Goal: Entertainment & Leisure: Consume media (video, audio)

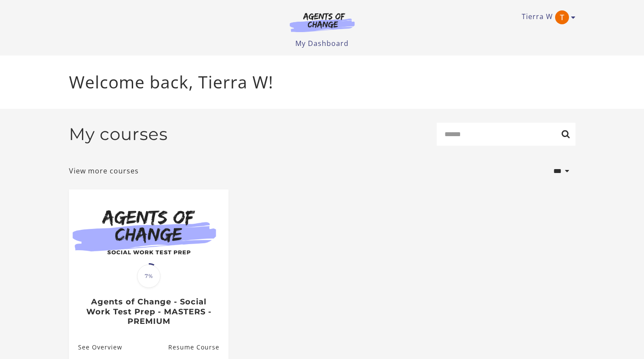
scroll to position [40, 0]
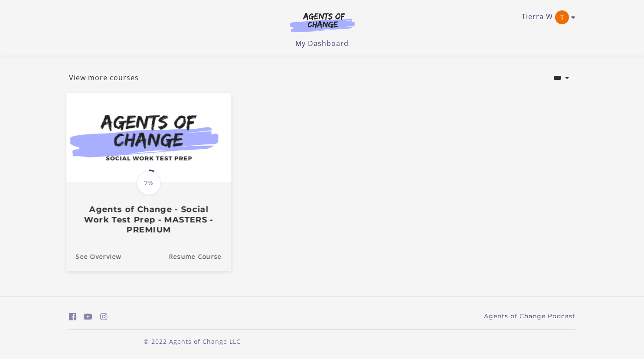
click at [136, 215] on h3 "Agents of Change - Social Work Test Prep - MASTERS - PREMIUM" at bounding box center [148, 220] width 146 height 30
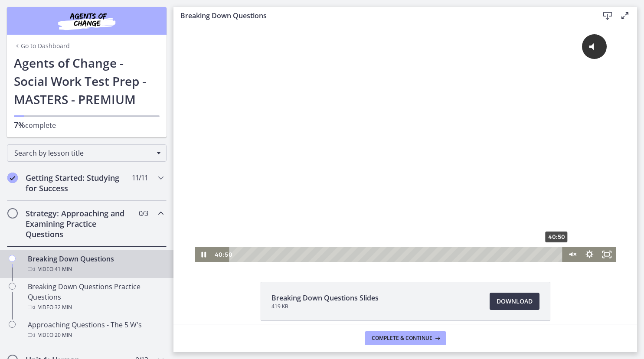
click at [557, 254] on div "40:50" at bounding box center [397, 254] width 323 height 15
click at [535, 254] on div "38:05" at bounding box center [397, 254] width 323 height 15
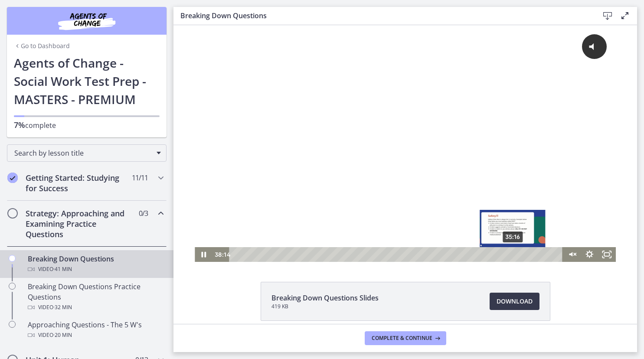
click at [513, 254] on div "35:16" at bounding box center [397, 254] width 323 height 15
